Goal: Task Accomplishment & Management: Manage account settings

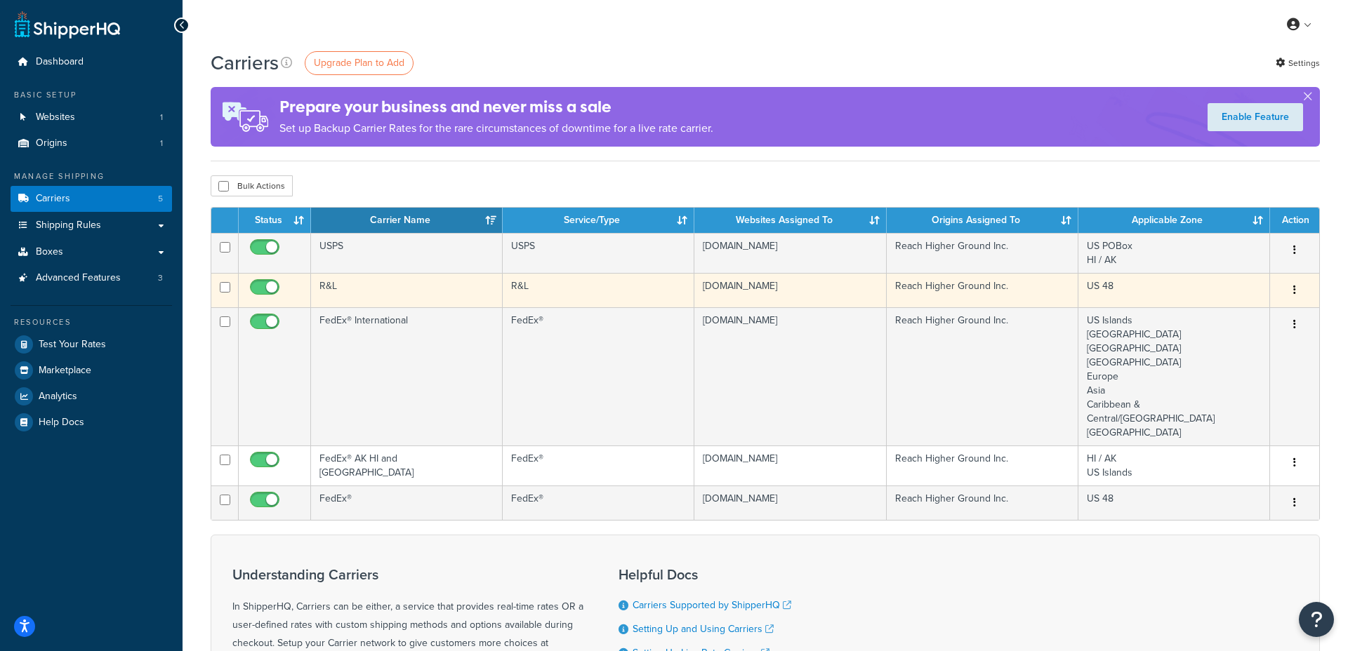
click at [1298, 286] on button "button" at bounding box center [1294, 290] width 20 height 22
click at [1222, 316] on link "Edit" at bounding box center [1237, 319] width 111 height 29
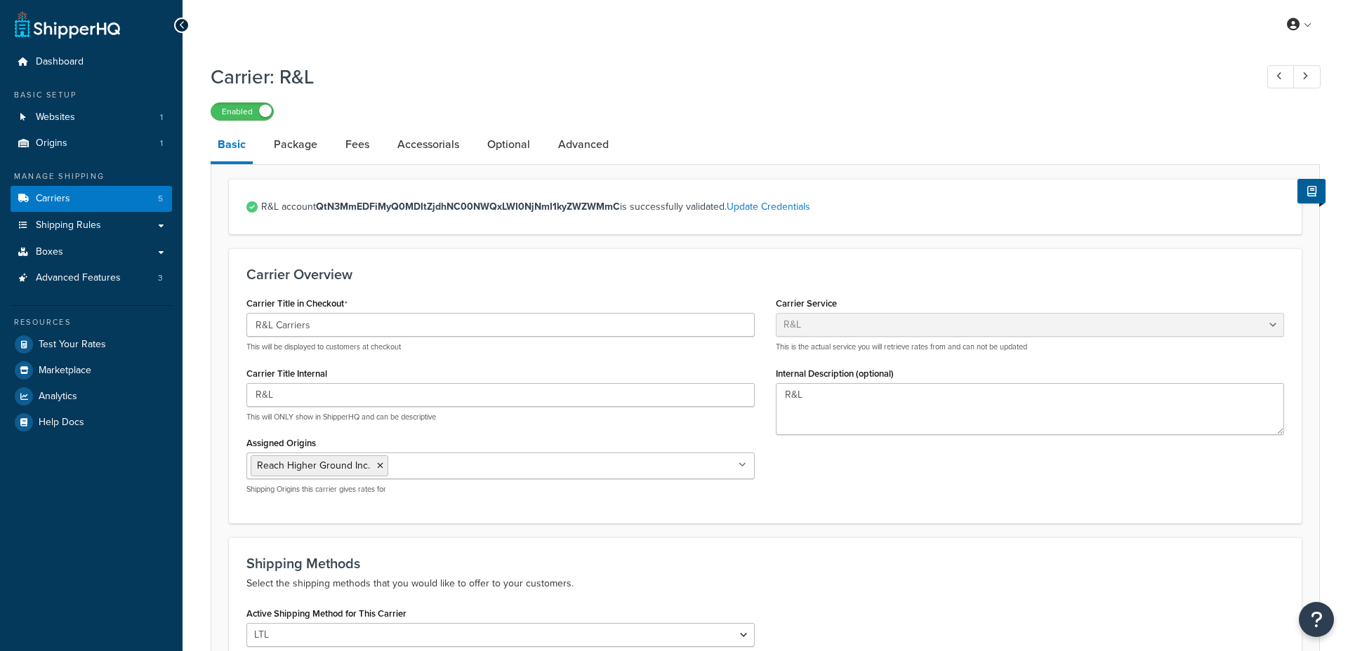
select select "rlFreight"
click at [573, 154] on link "Advanced" at bounding box center [583, 145] width 65 height 34
select select "false"
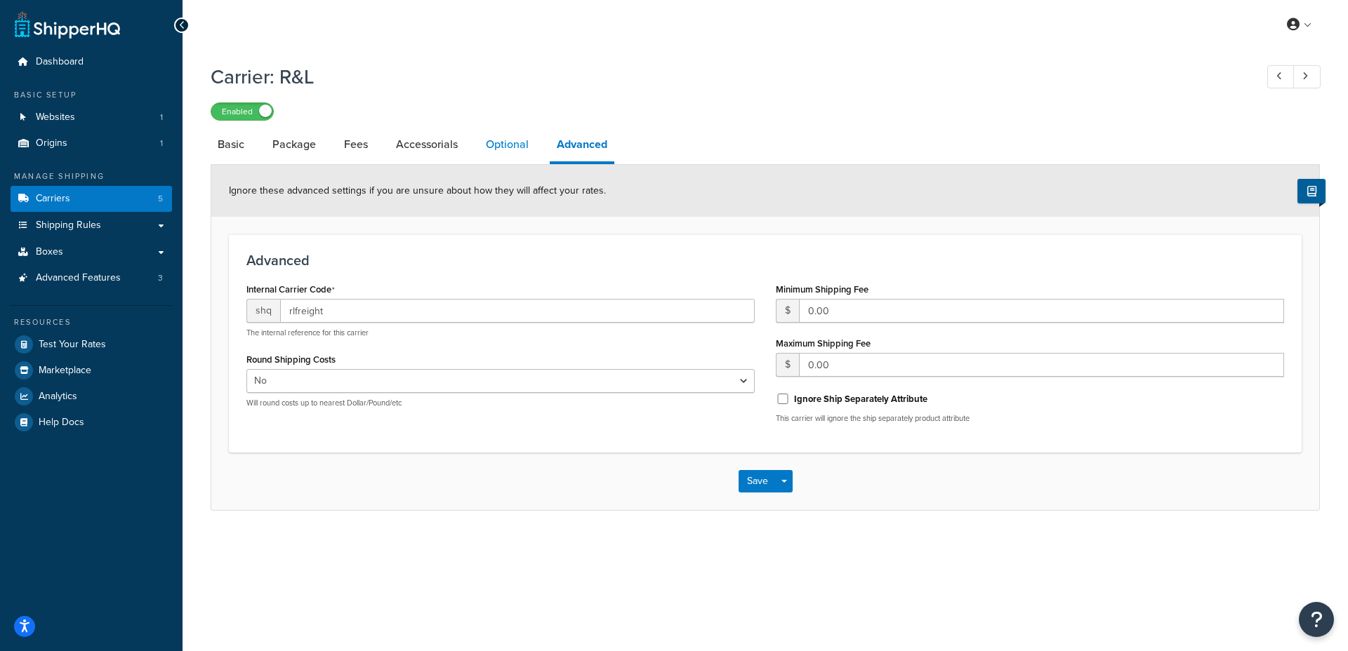
click at [512, 140] on link "Optional" at bounding box center [507, 145] width 57 height 34
select select "55"
select select "508"
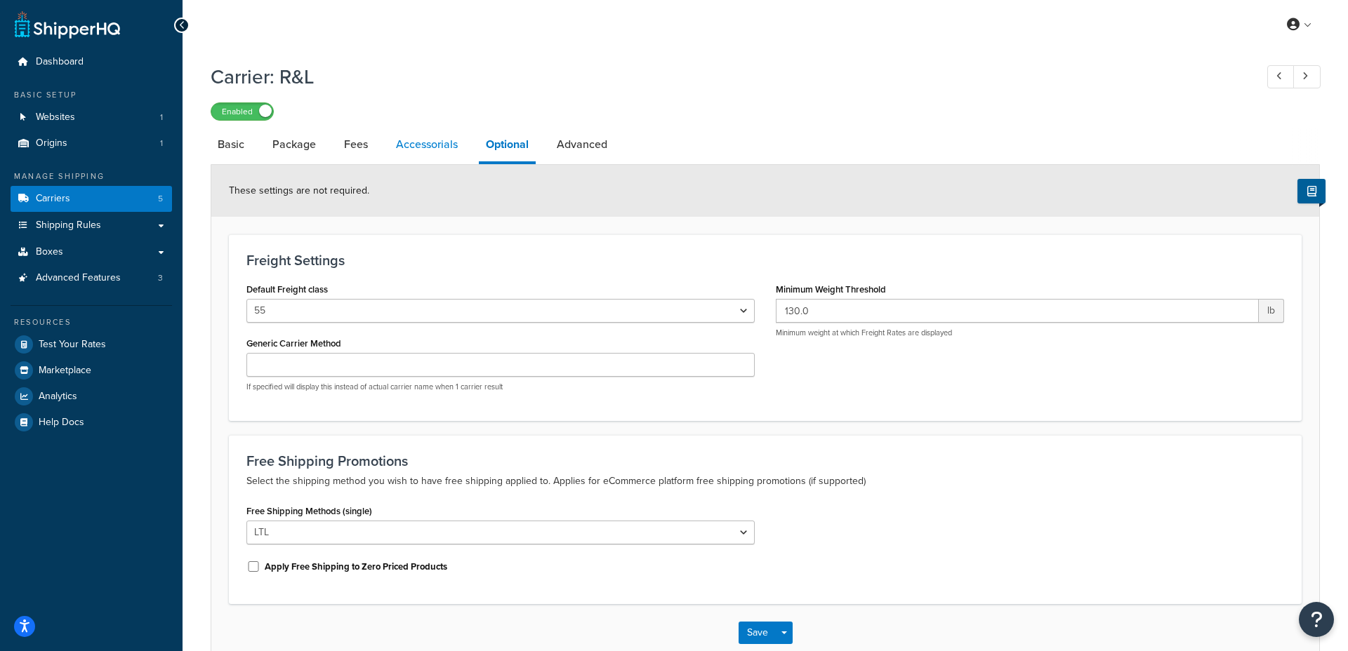
click at [423, 145] on link "Accessorials" at bounding box center [427, 145] width 76 height 34
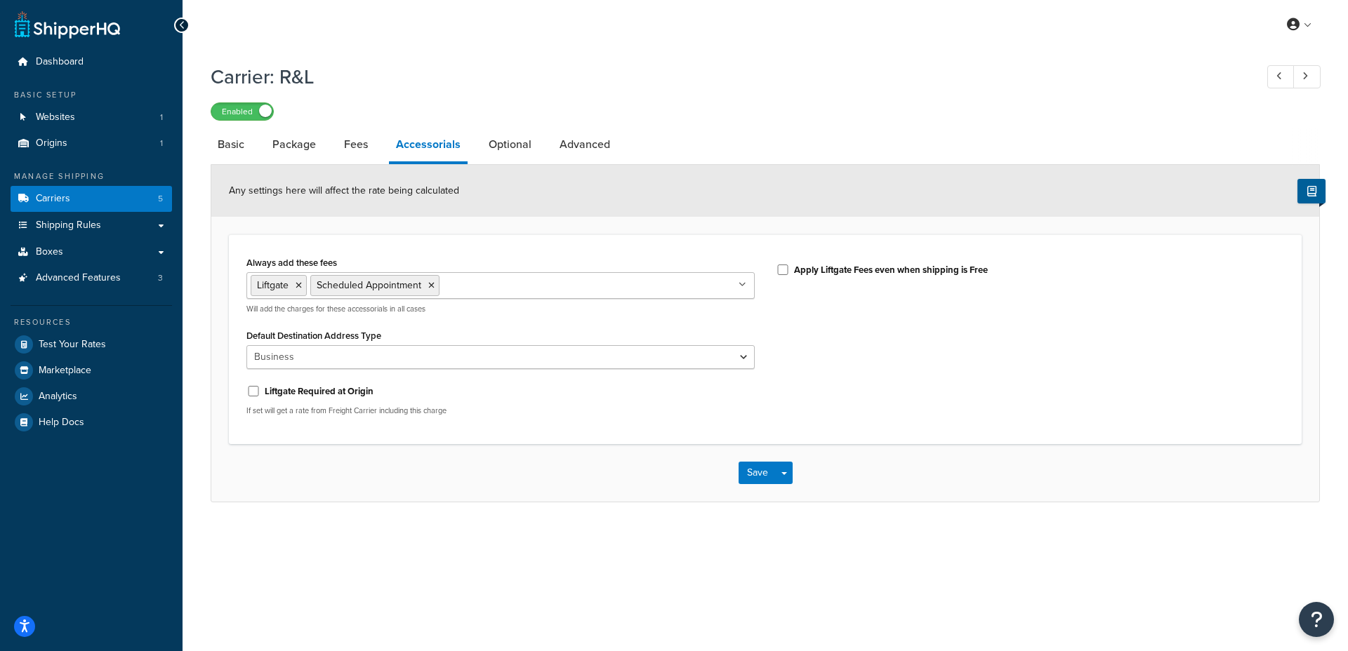
click at [741, 286] on icon at bounding box center [742, 285] width 8 height 8
click at [741, 288] on icon at bounding box center [743, 285] width 6 height 8
click at [745, 360] on select "Business Residential" at bounding box center [500, 357] width 508 height 24
click at [697, 369] on select "Business Residential" at bounding box center [500, 357] width 508 height 24
click at [75, 279] on span "Advanced Features" at bounding box center [78, 278] width 85 height 12
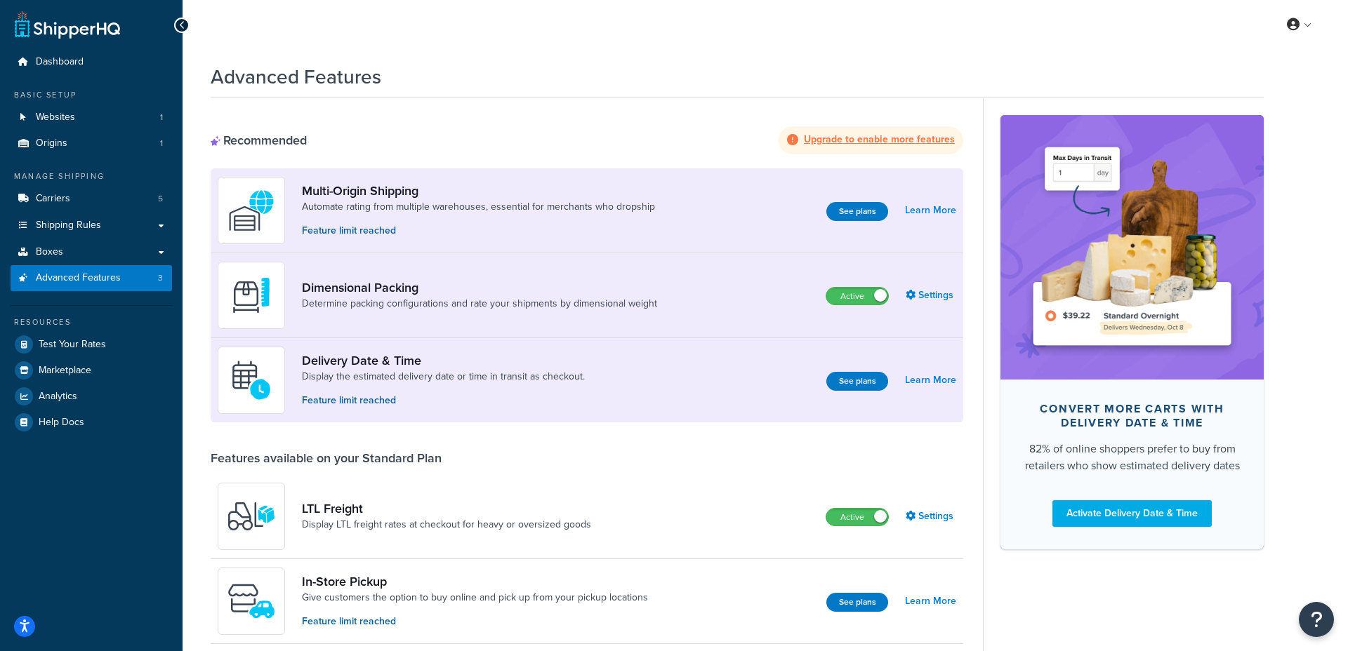
scroll to position [279, 0]
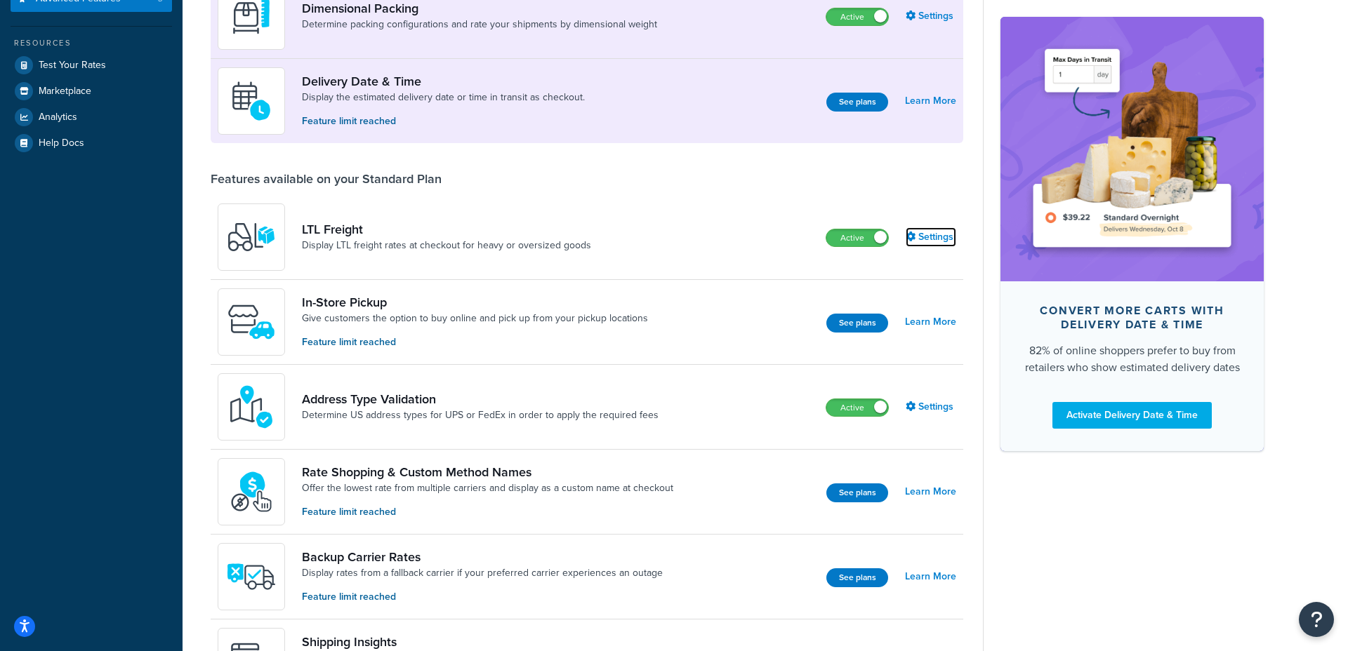
click at [940, 228] on link "Settings" at bounding box center [930, 237] width 51 height 20
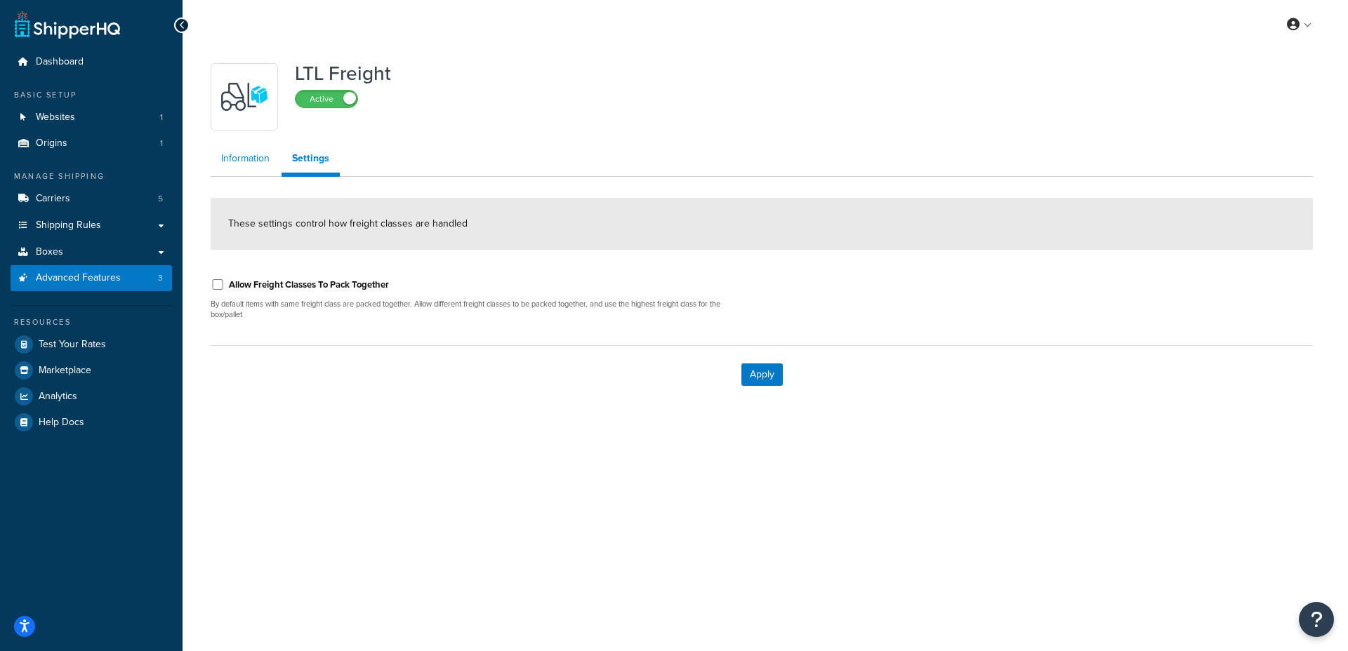
click at [260, 171] on link "Information" at bounding box center [245, 159] width 69 height 28
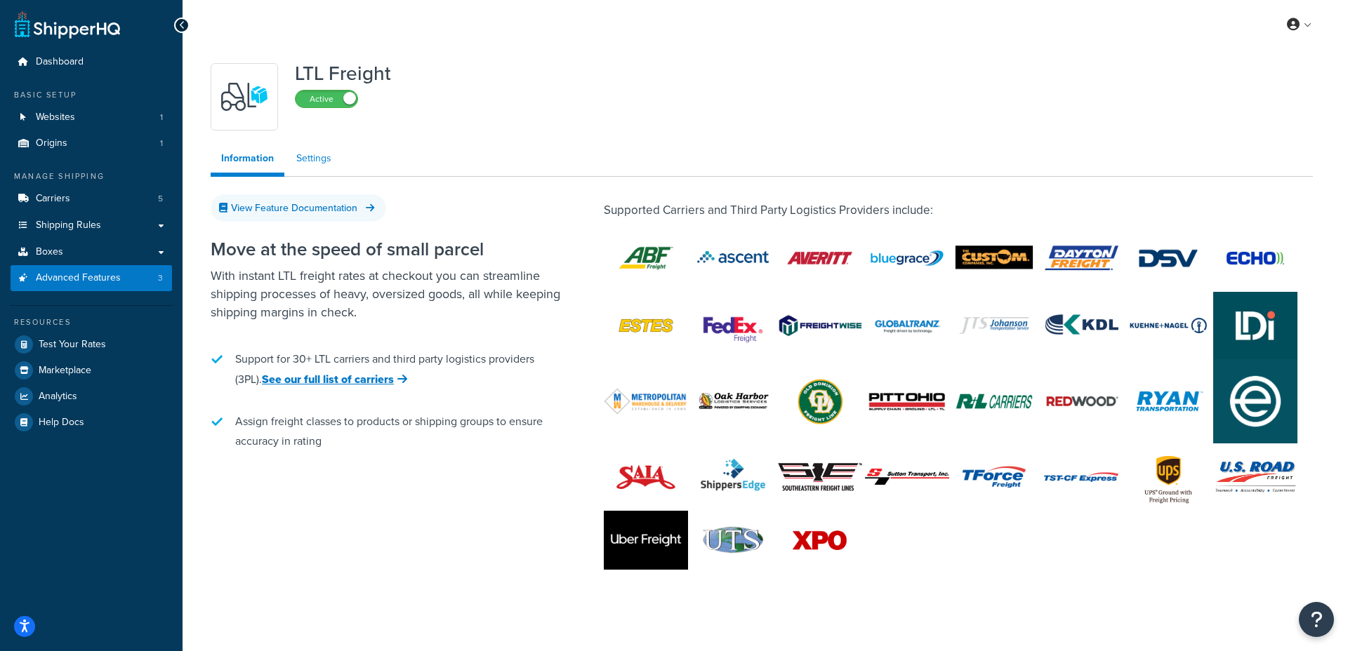
click at [332, 162] on link "Settings" at bounding box center [314, 159] width 56 height 28
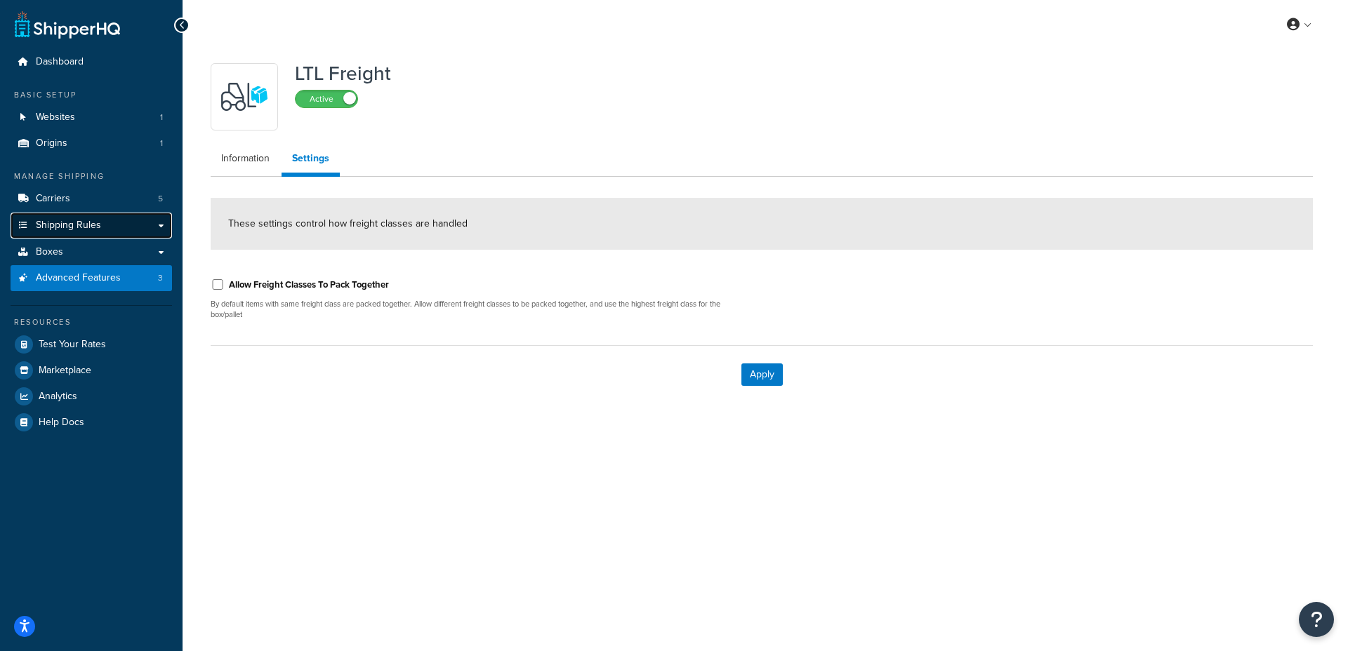
click at [46, 234] on link "Shipping Rules" at bounding box center [91, 226] width 161 height 26
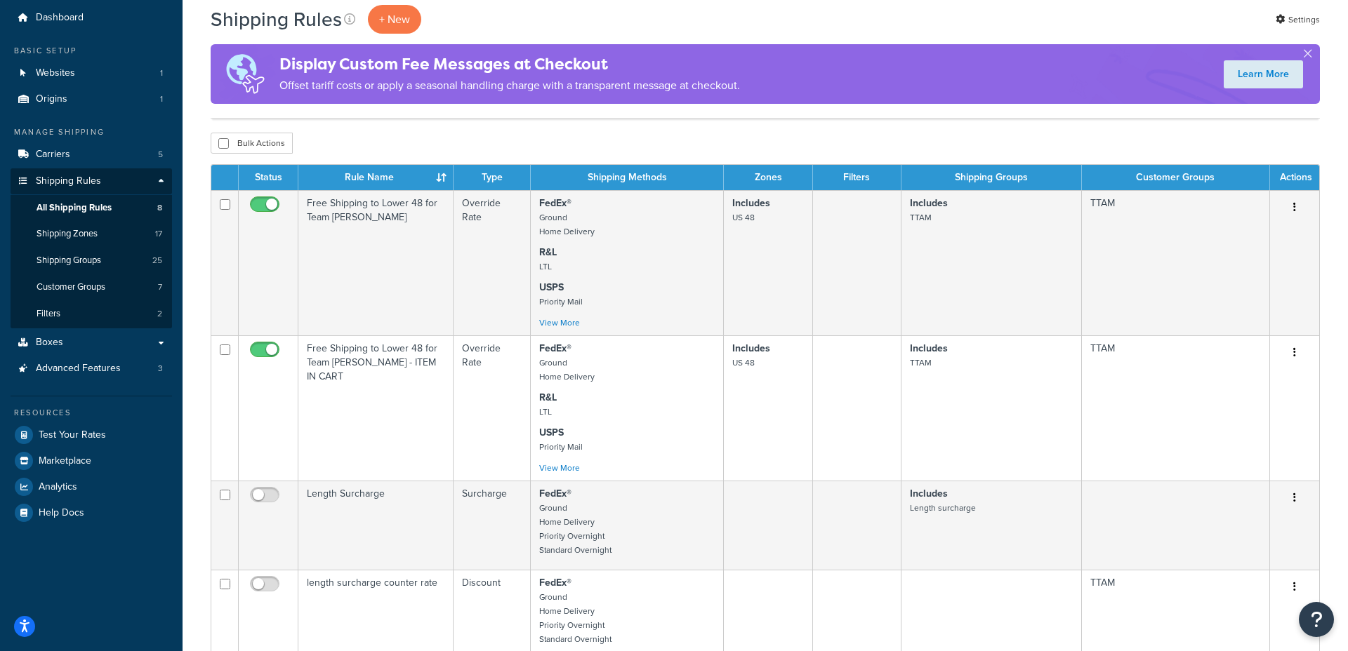
scroll to position [36, 0]
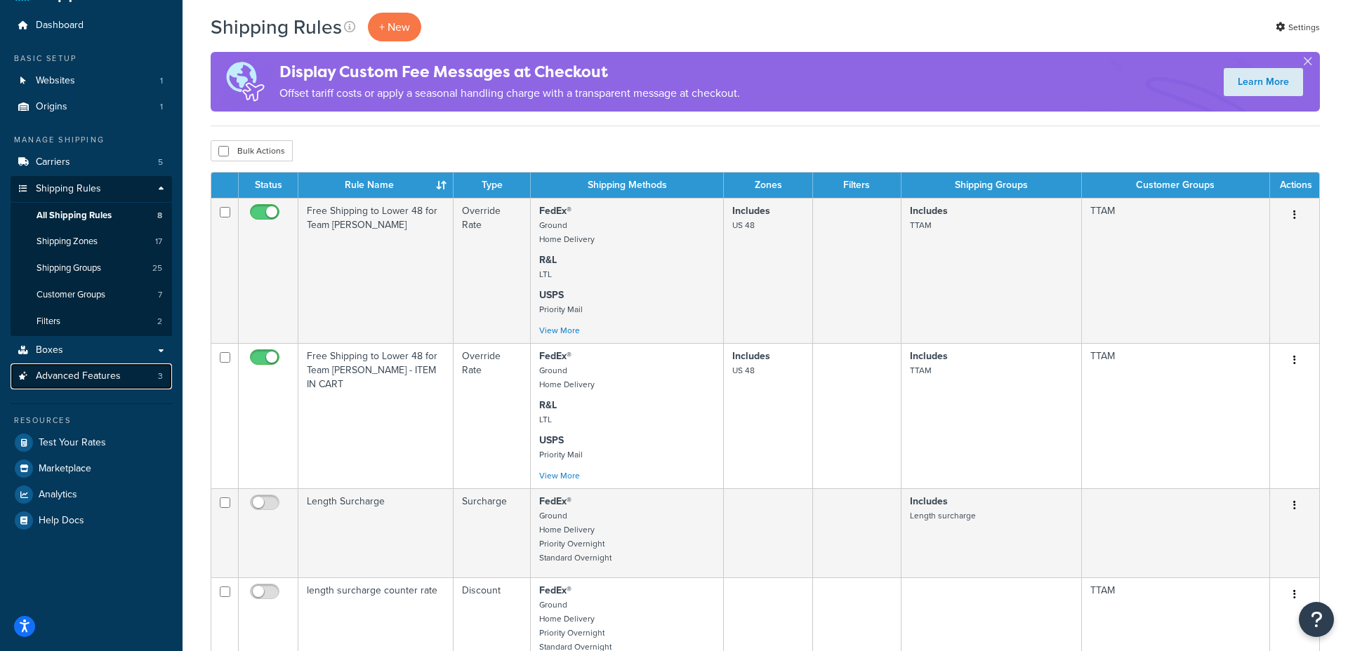
click at [121, 383] on link "Advanced Features 3" at bounding box center [91, 377] width 161 height 26
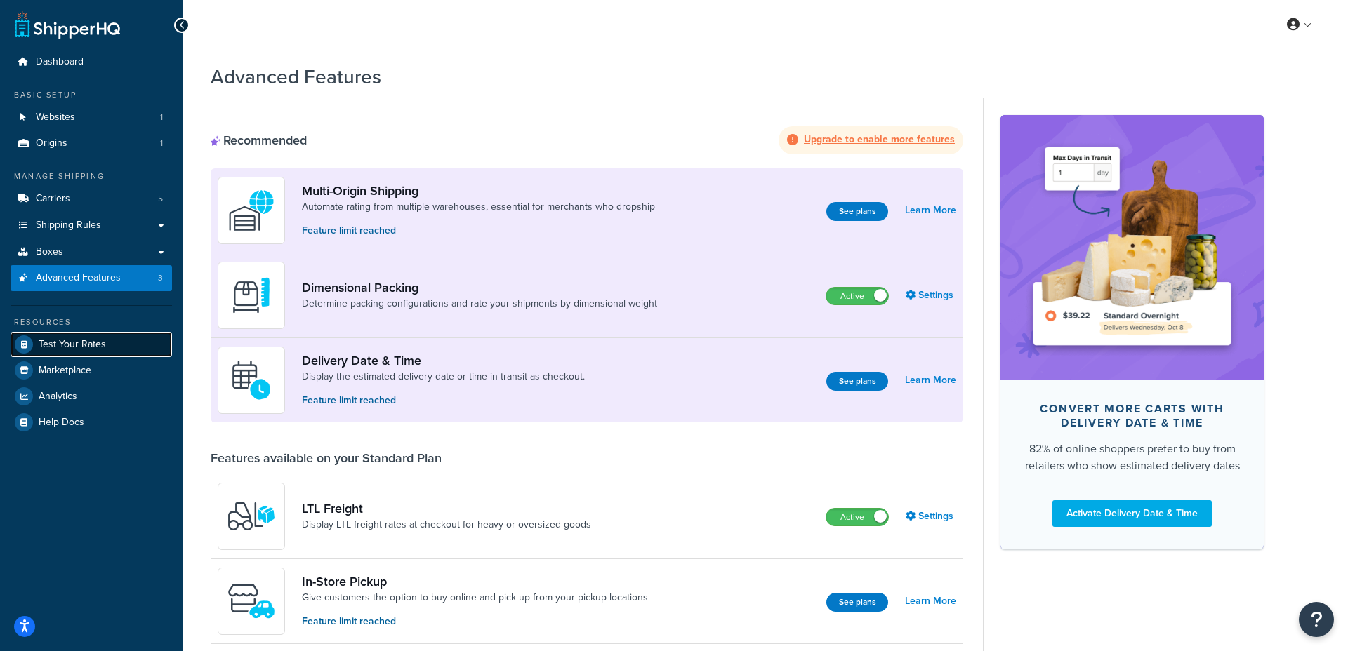
click at [83, 344] on span "Test Your Rates" at bounding box center [72, 345] width 67 height 12
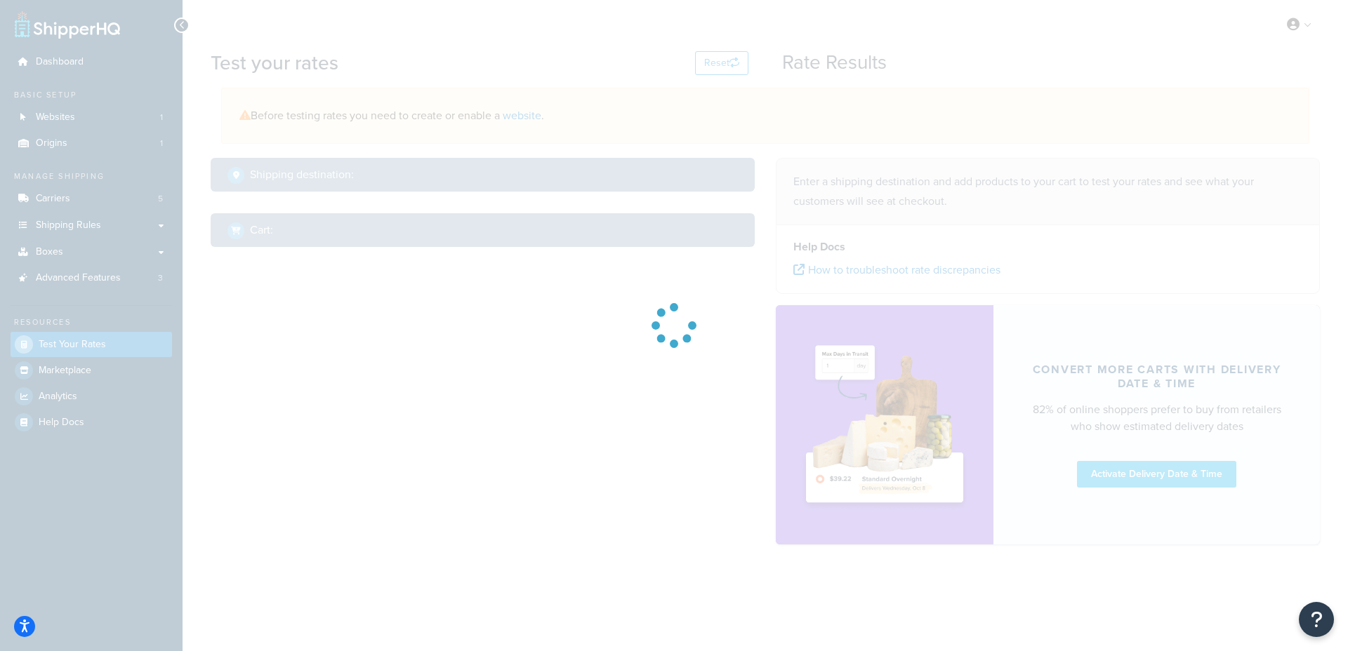
select select "TX"
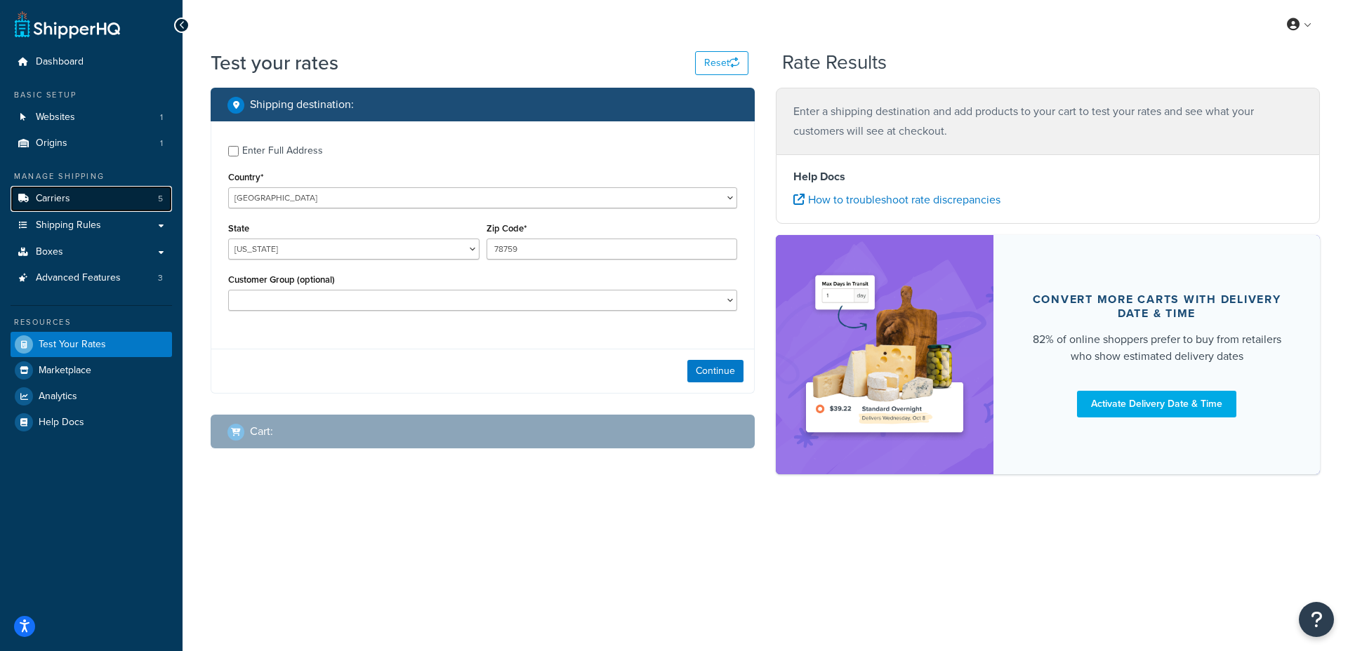
click at [78, 197] on link "Carriers 5" at bounding box center [91, 199] width 161 height 26
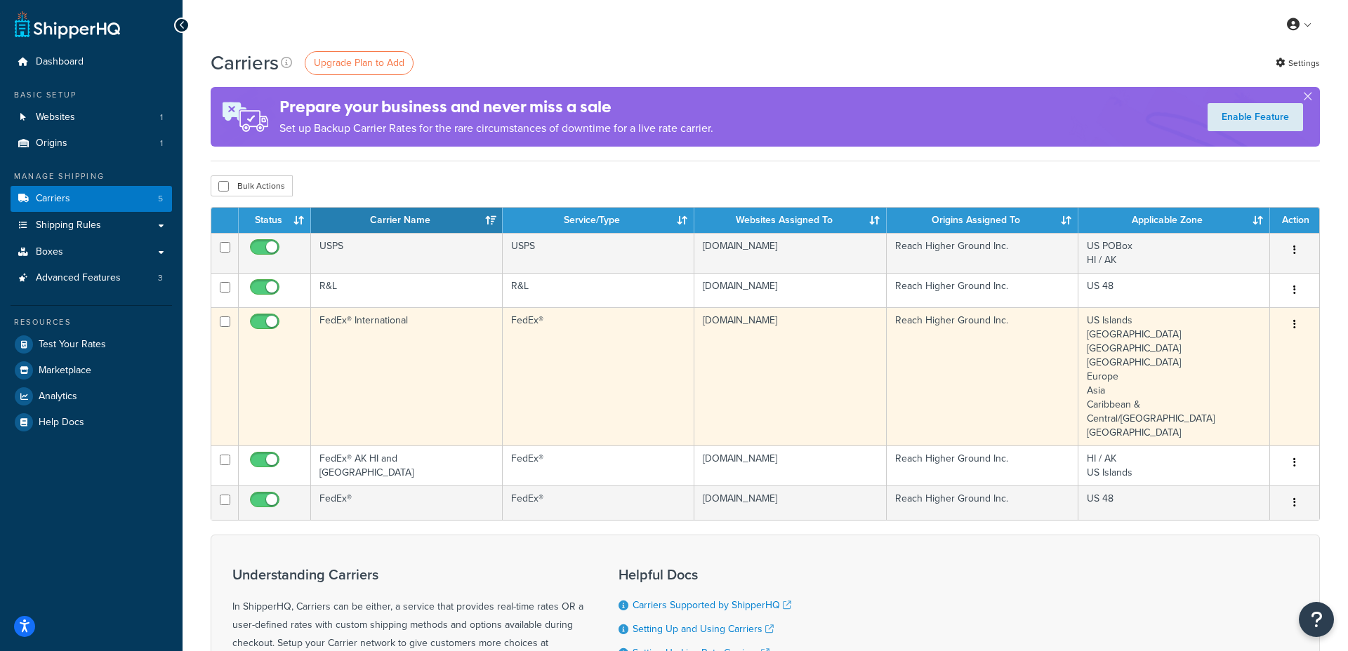
scroll to position [105, 0]
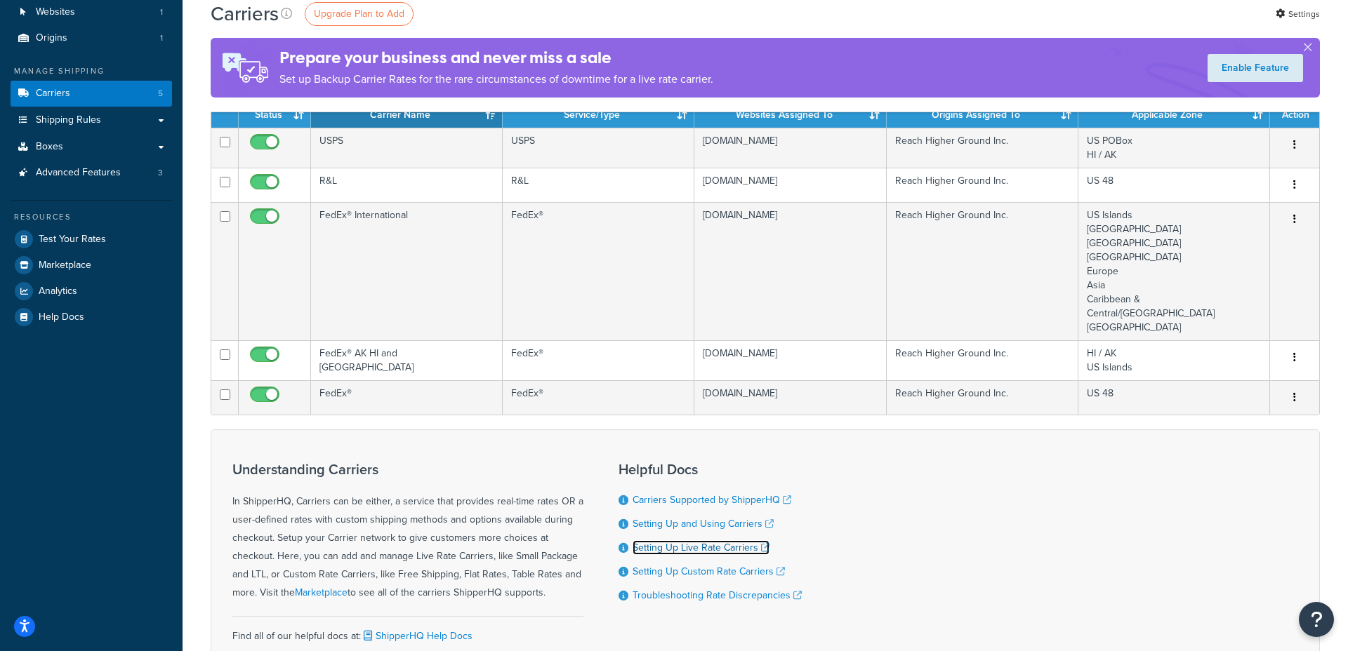
click at [726, 540] on link "Setting Up Live Rate Carriers" at bounding box center [700, 547] width 137 height 15
